Goal: Task Accomplishment & Management: Use online tool/utility

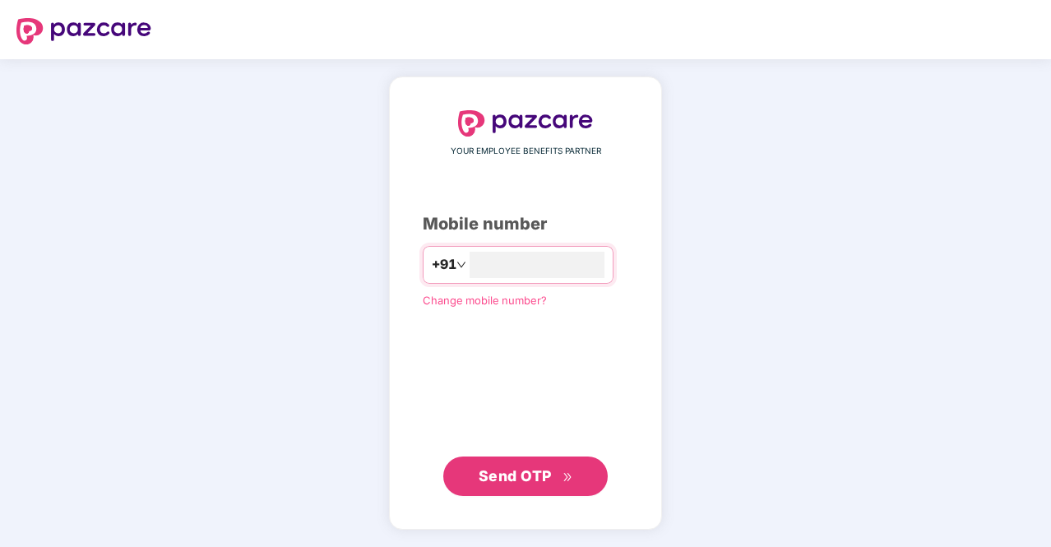
type input "**********"
click at [546, 465] on span "Send OTP" at bounding box center [526, 475] width 95 height 23
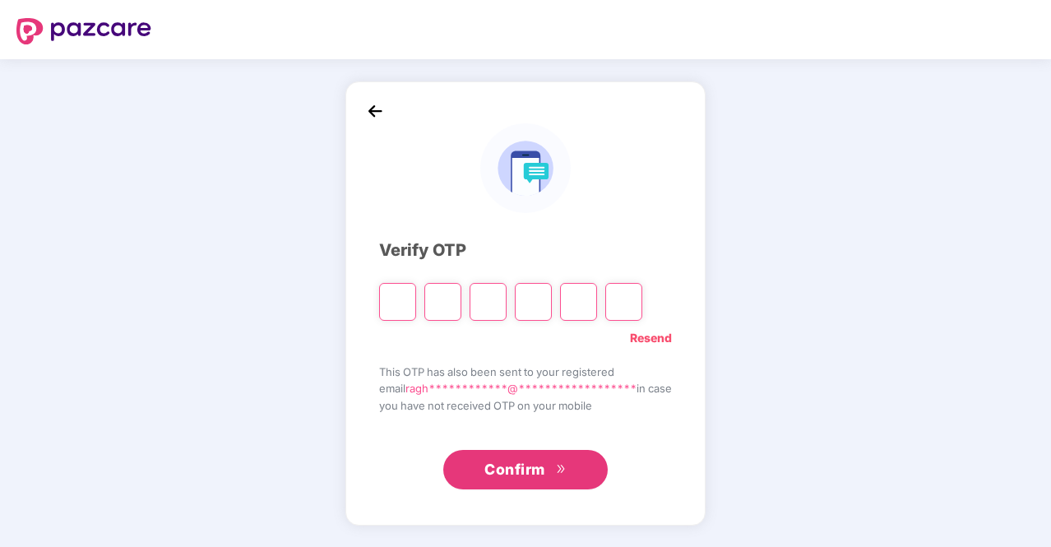
type input "*"
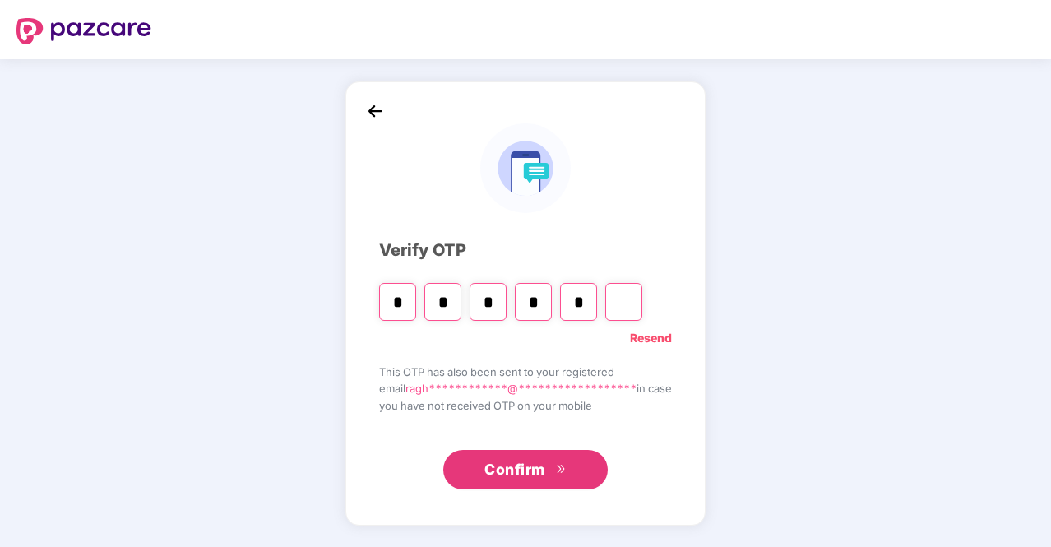
type input "*"
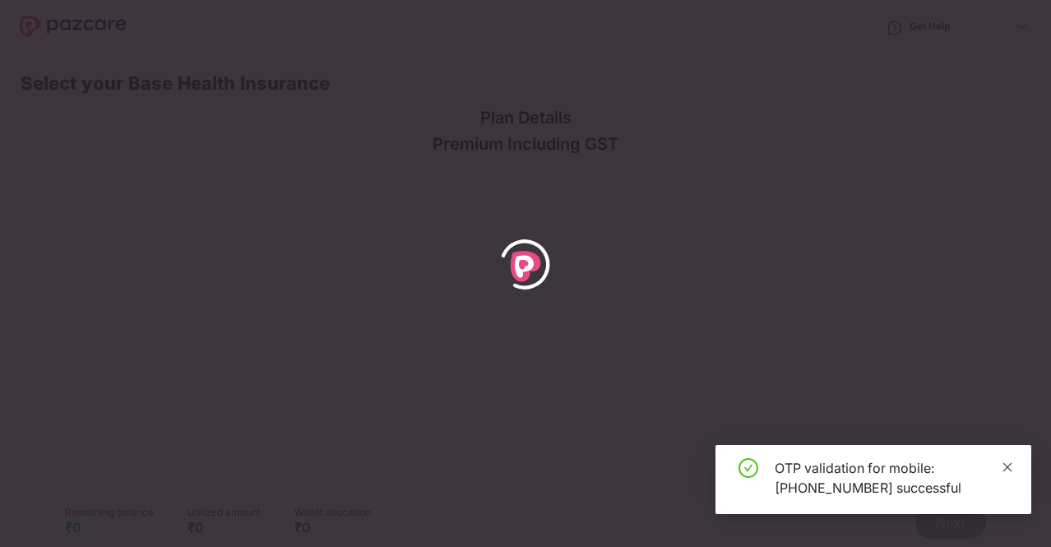
click at [1010, 465] on icon "close" at bounding box center [1008, 467] width 12 height 12
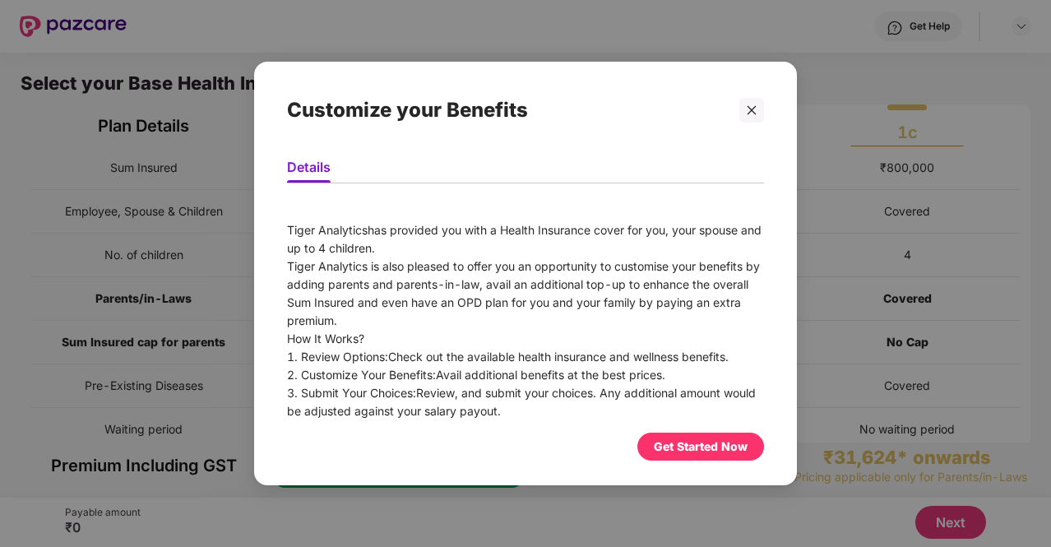
click at [709, 447] on div "Get Started Now" at bounding box center [701, 446] width 94 height 18
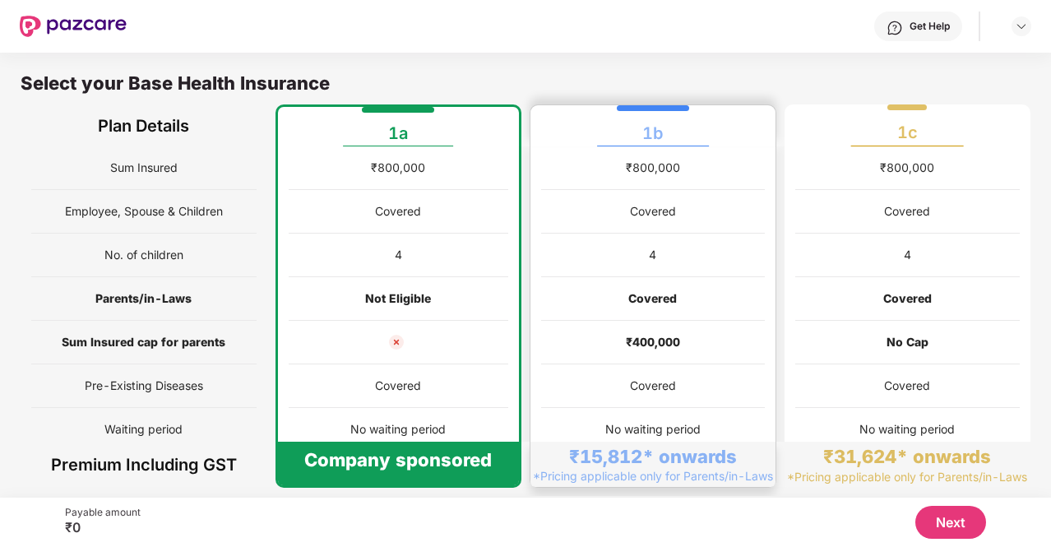
click at [703, 298] on div "Covered" at bounding box center [653, 299] width 224 height 44
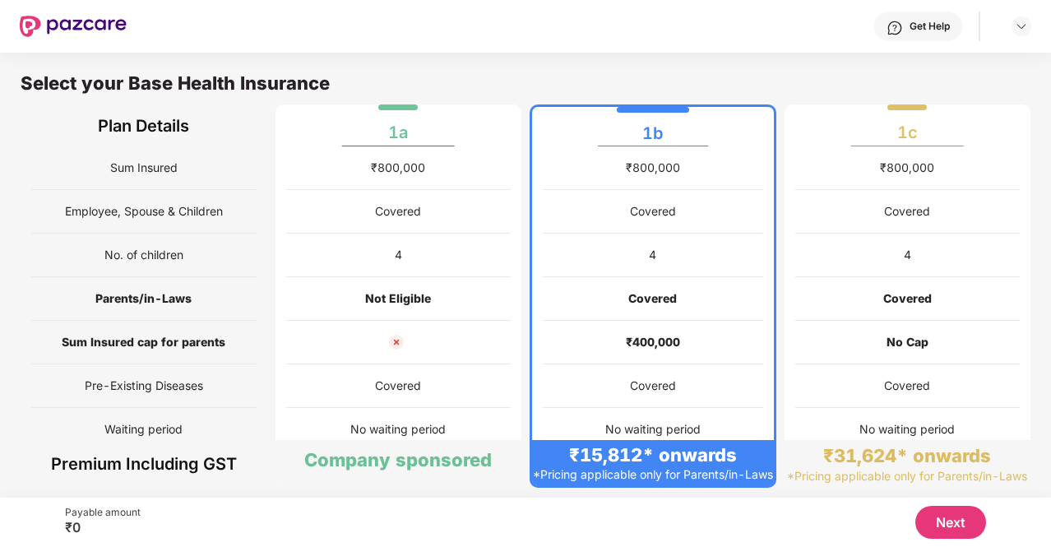
scroll to position [95, 0]
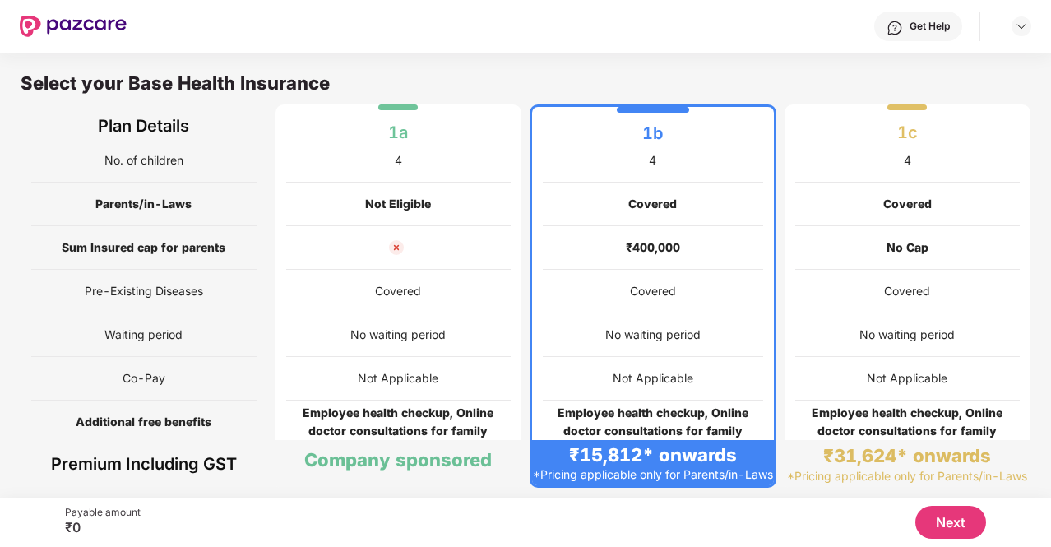
click at [689, 239] on div "₹400,000" at bounding box center [653, 248] width 220 height 44
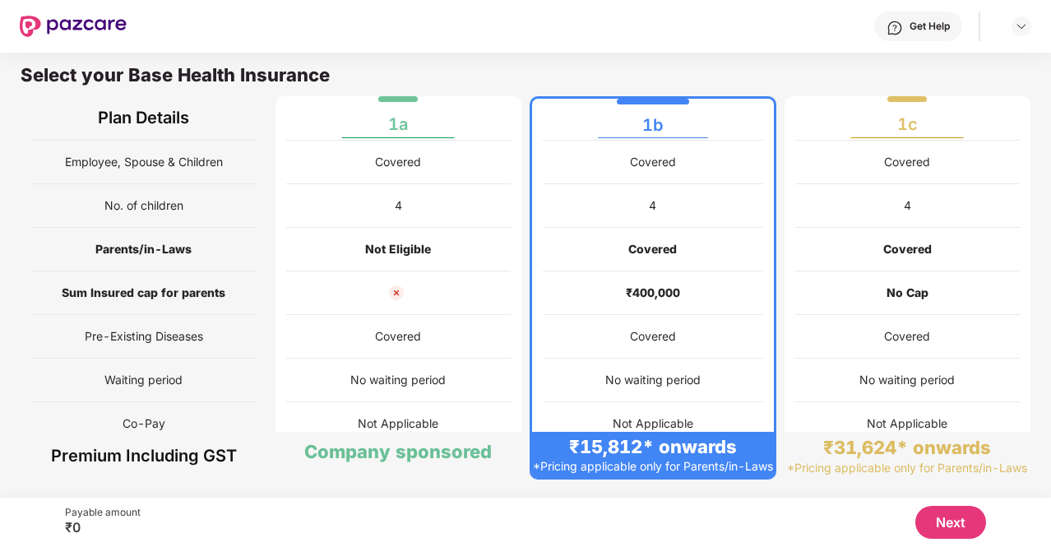
scroll to position [0, 0]
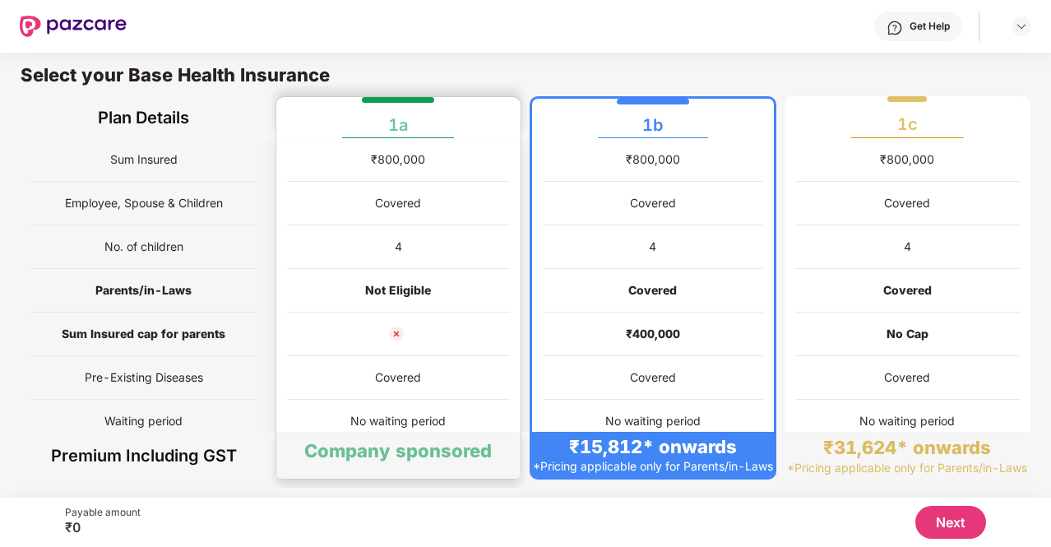
click at [430, 300] on div "Not Eligible" at bounding box center [399, 291] width 224 height 44
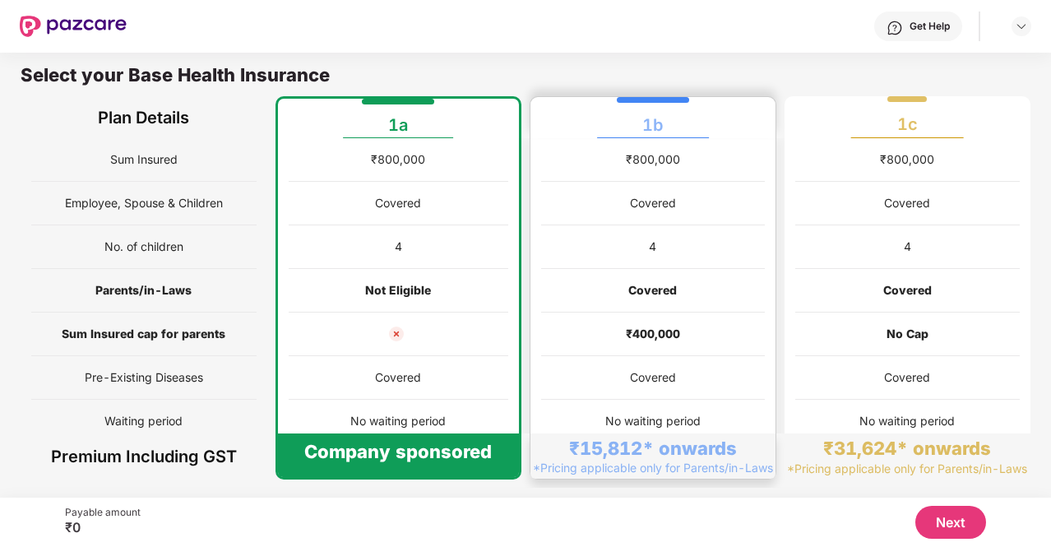
click at [638, 286] on div "Covered" at bounding box center [652, 290] width 49 height 18
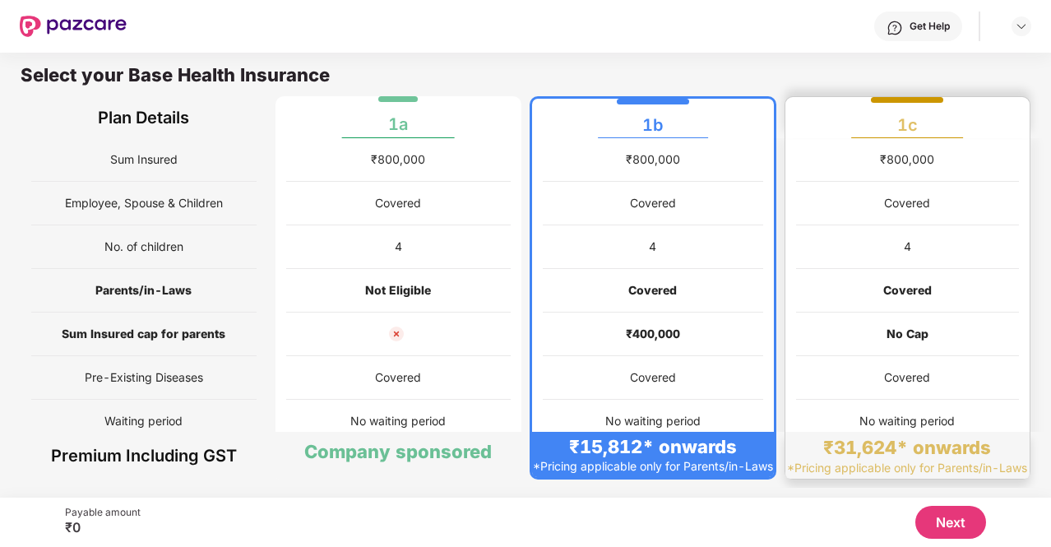
click at [867, 256] on div "4" at bounding box center [908, 247] width 224 height 44
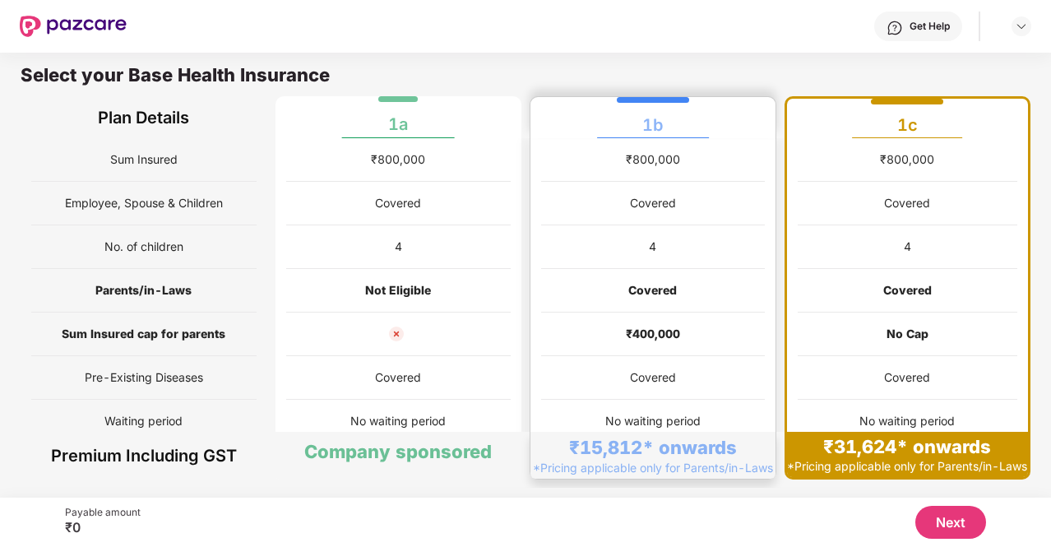
click at [652, 271] on div "Covered" at bounding box center [653, 291] width 224 height 44
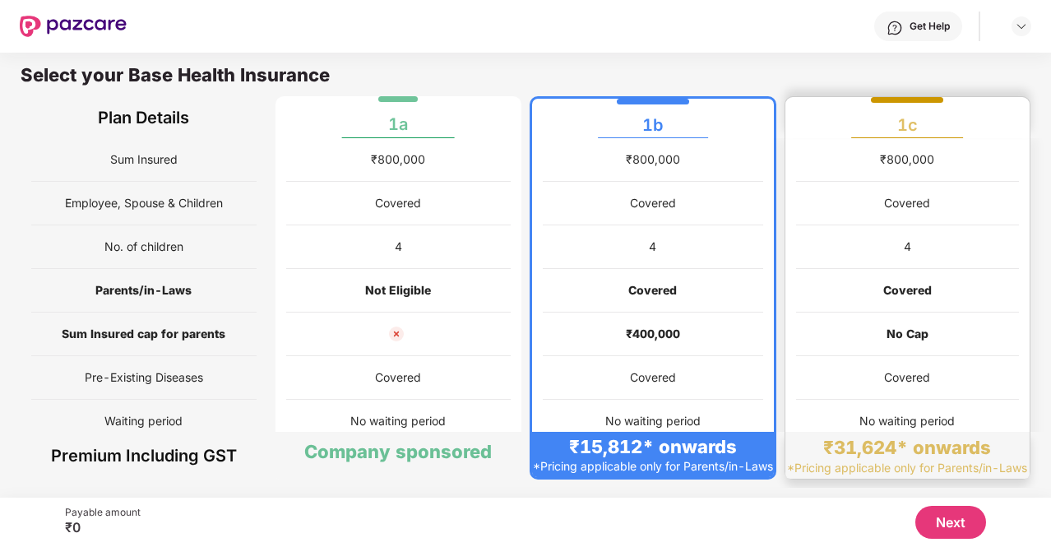
click at [847, 322] on div "No Cap" at bounding box center [908, 334] width 224 height 44
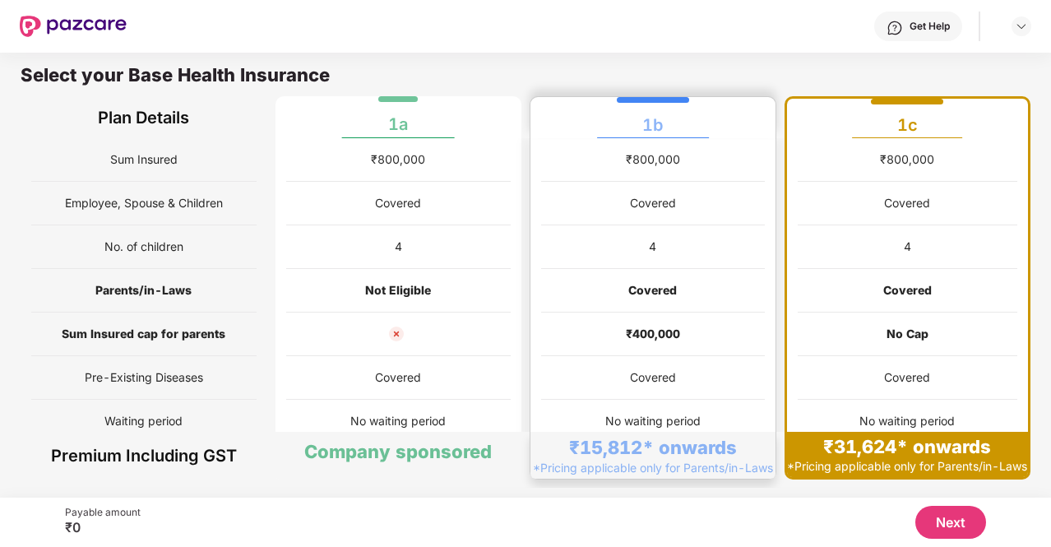
click at [717, 328] on div "₹400,000" at bounding box center [653, 334] width 224 height 44
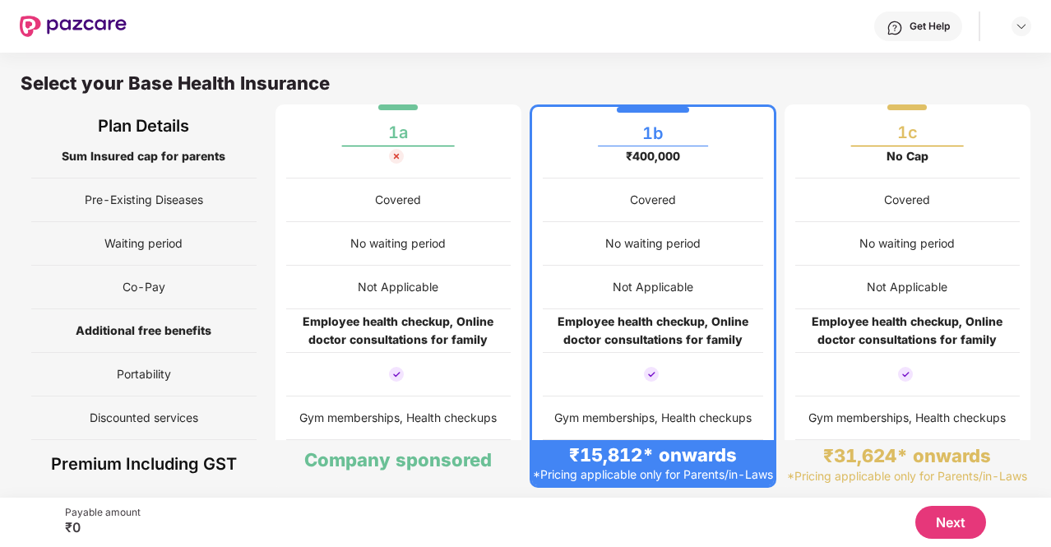
scroll to position [197, 0]
click at [946, 521] on button "Next" at bounding box center [950, 522] width 71 height 33
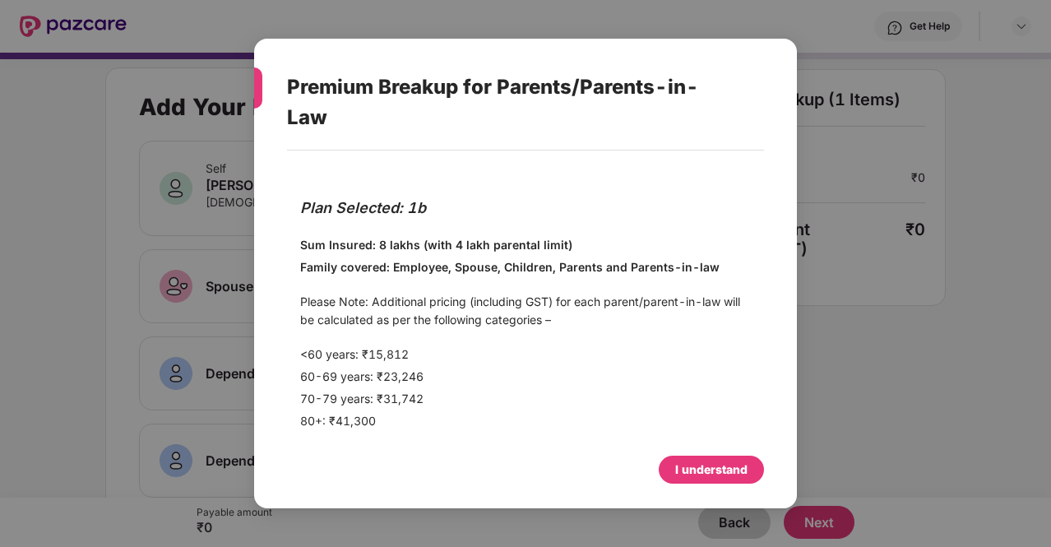
click at [720, 468] on div "I understand" at bounding box center [711, 469] width 72 height 18
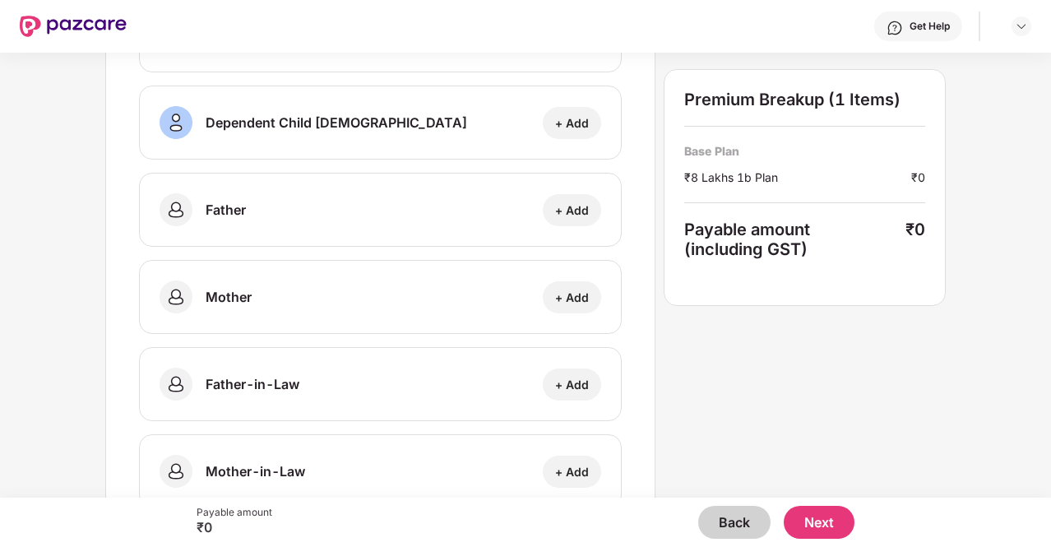
scroll to position [513, 0]
click at [576, 201] on div "+ Add" at bounding box center [572, 209] width 34 height 16
select select "****"
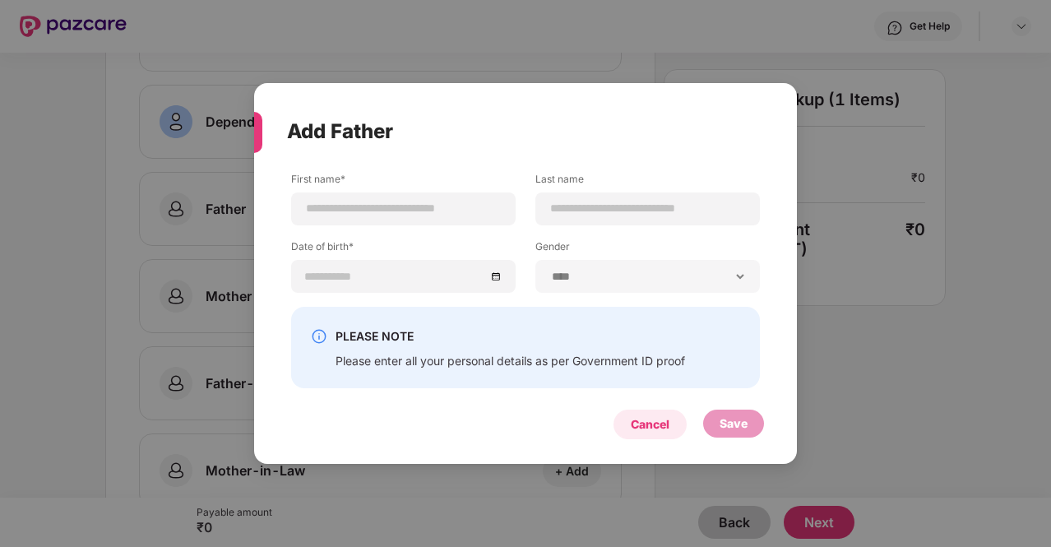
click at [645, 428] on div "Cancel" at bounding box center [650, 424] width 39 height 18
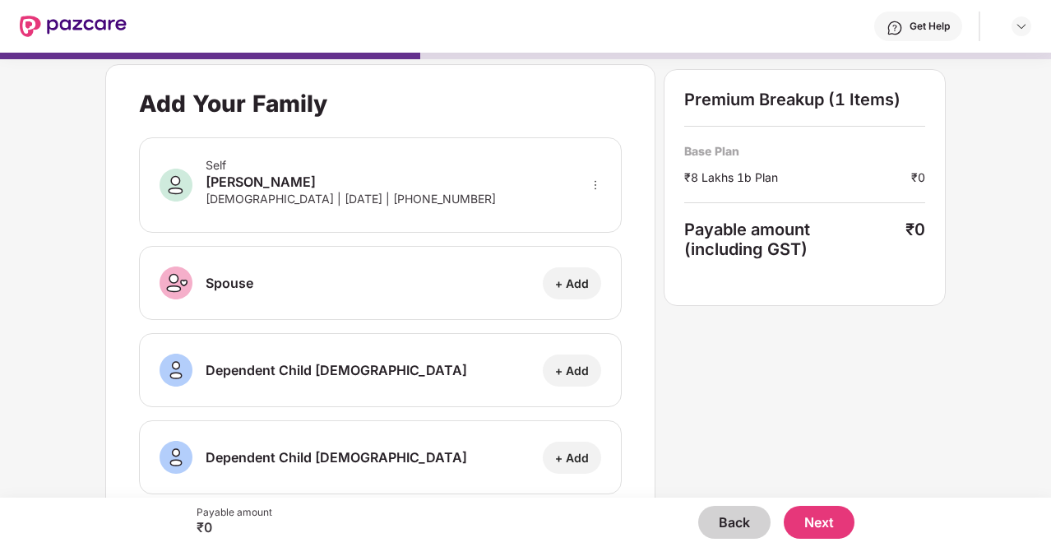
scroll to position [0, 0]
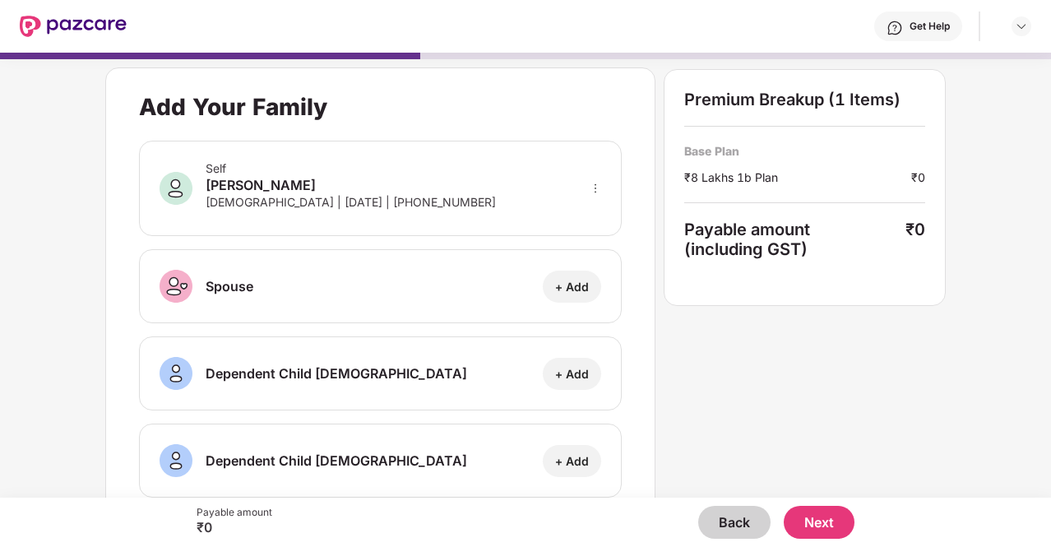
click at [714, 530] on button "Back" at bounding box center [734, 522] width 72 height 33
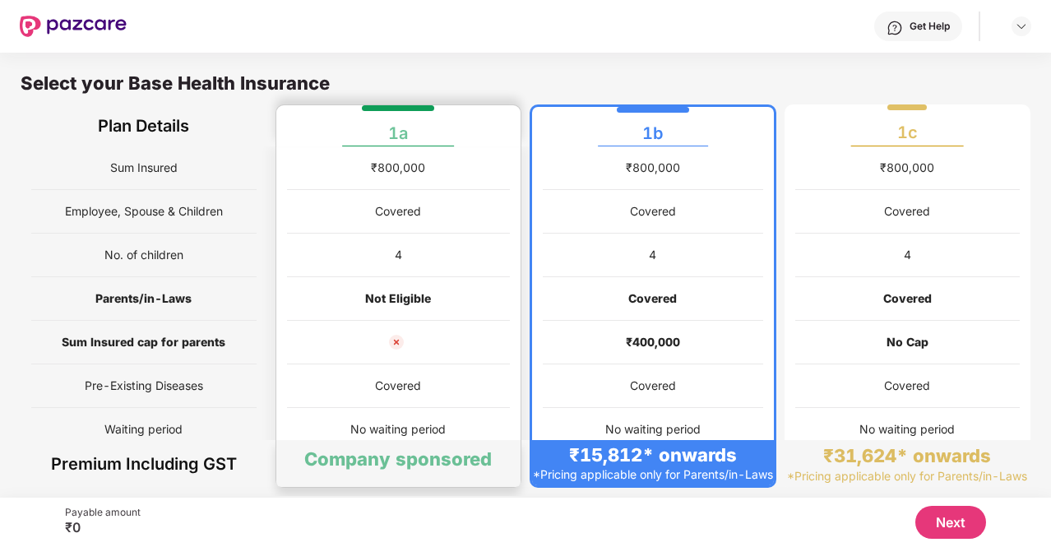
click at [364, 309] on div "Not Eligible" at bounding box center [399, 299] width 224 height 44
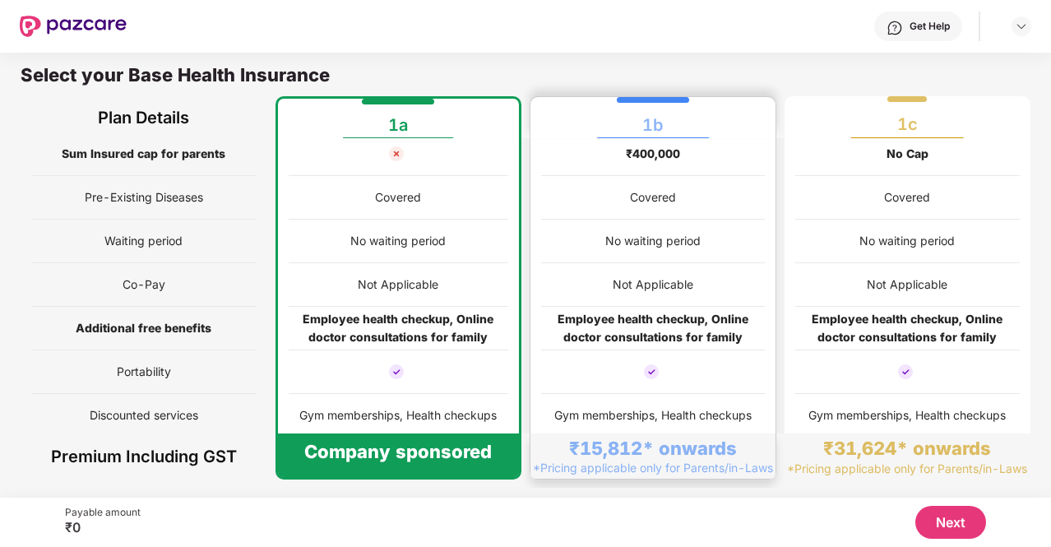
scroll to position [179, 0]
